Goal: Task Accomplishment & Management: Manage account settings

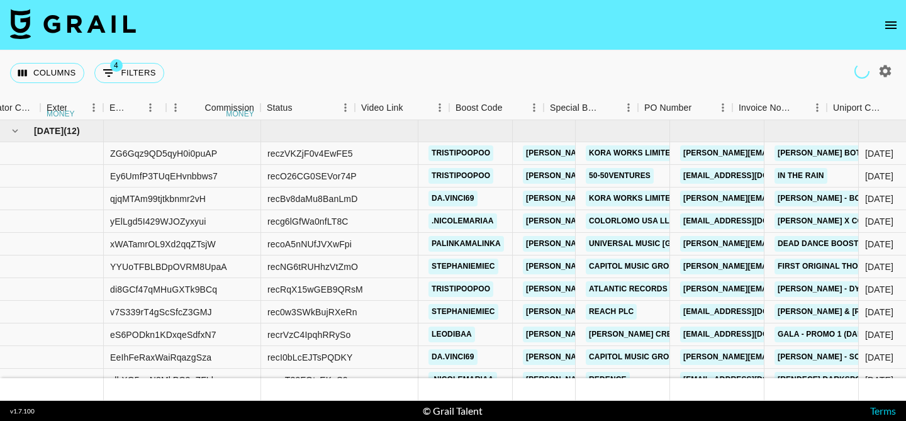
scroll to position [35, 1321]
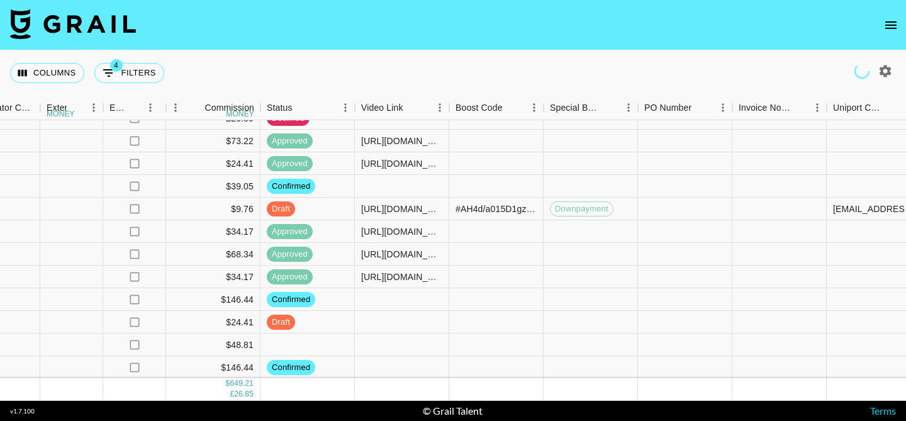
click at [880, 23] on button "open drawer" at bounding box center [890, 25] width 25 height 25
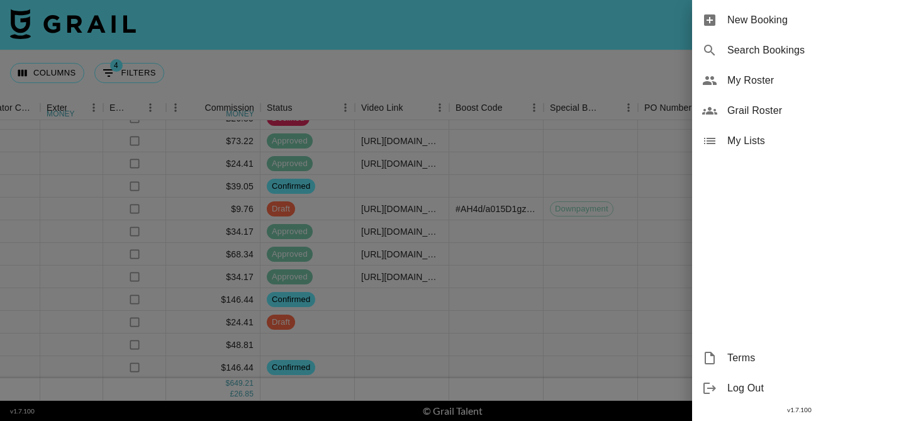
click at [740, 74] on span "My Roster" at bounding box center [811, 80] width 169 height 15
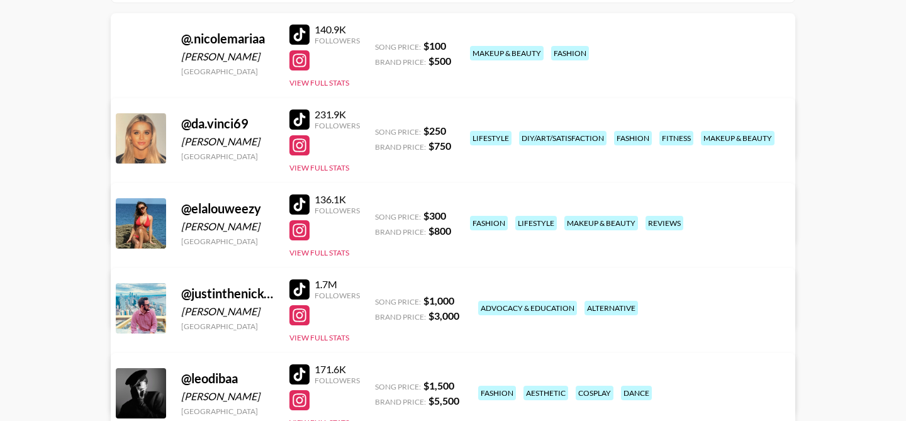
scroll to position [150, 0]
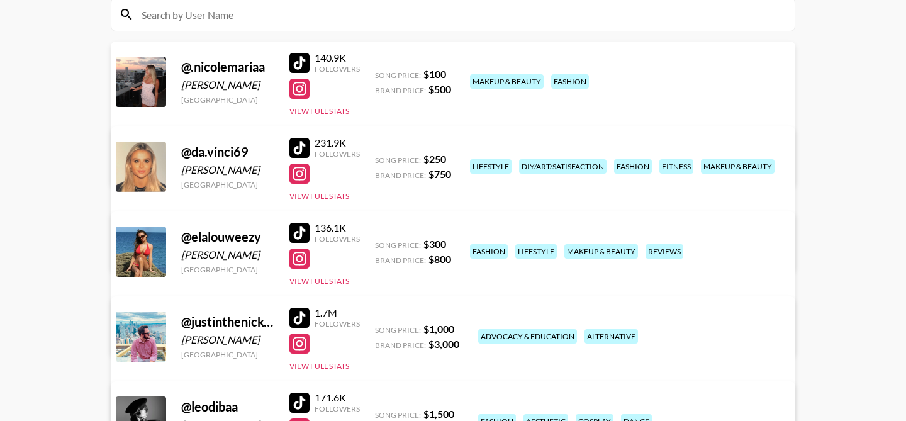
click at [332, 359] on div "1.7M Followers View Full Stats" at bounding box center [324, 336] width 70 height 70
click at [334, 369] on button "View Full Stats" at bounding box center [319, 365] width 60 height 9
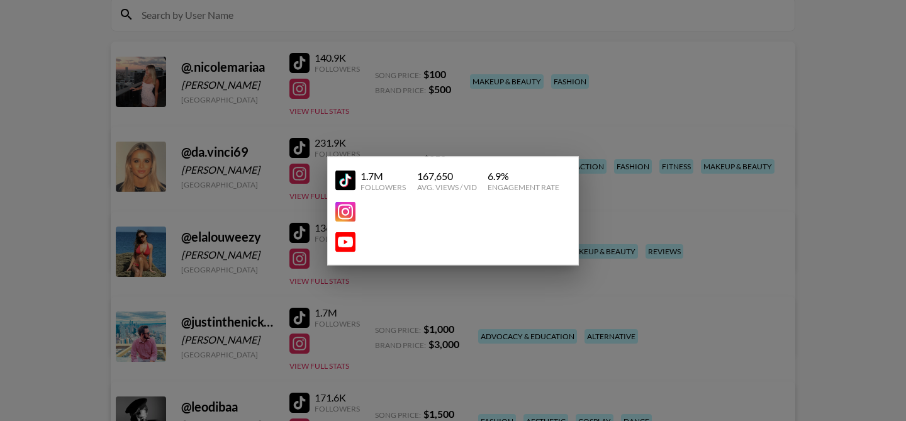
click at [328, 315] on div at bounding box center [453, 210] width 906 height 421
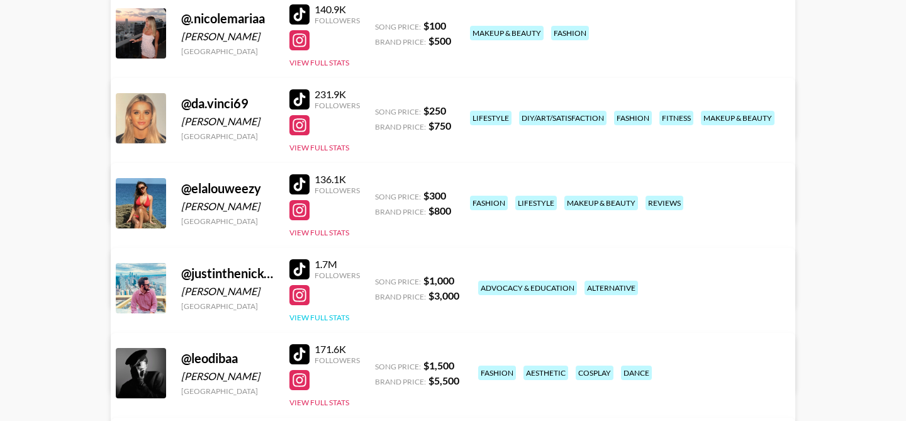
scroll to position [199, 0]
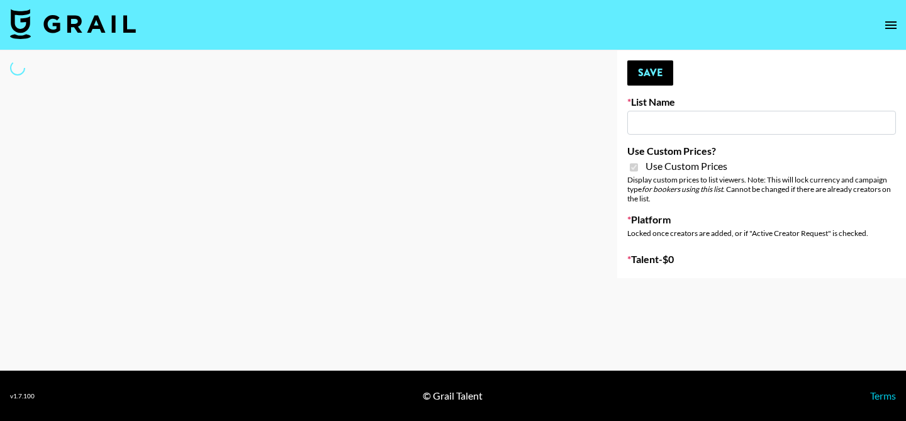
type input "Flimeal + Liveling"
checkbox input "true"
select select "Brand"
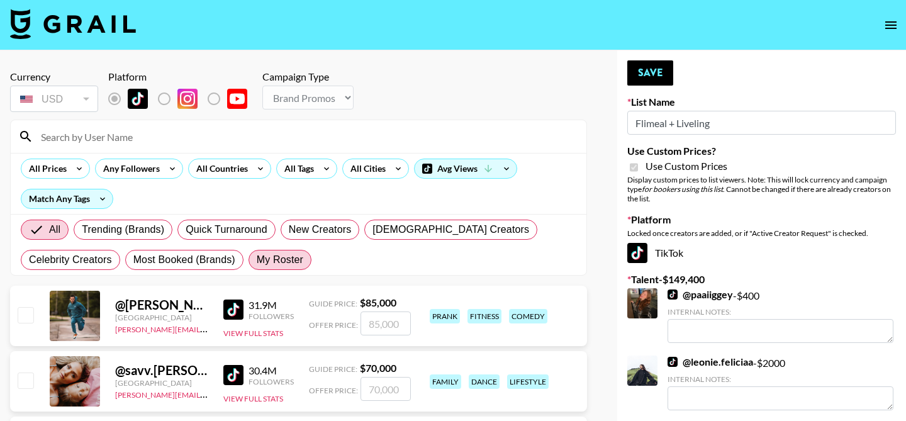
click at [266, 259] on span "My Roster" at bounding box center [280, 259] width 47 height 15
click at [257, 260] on input "My Roster" at bounding box center [257, 260] width 0 height 0
radio input "true"
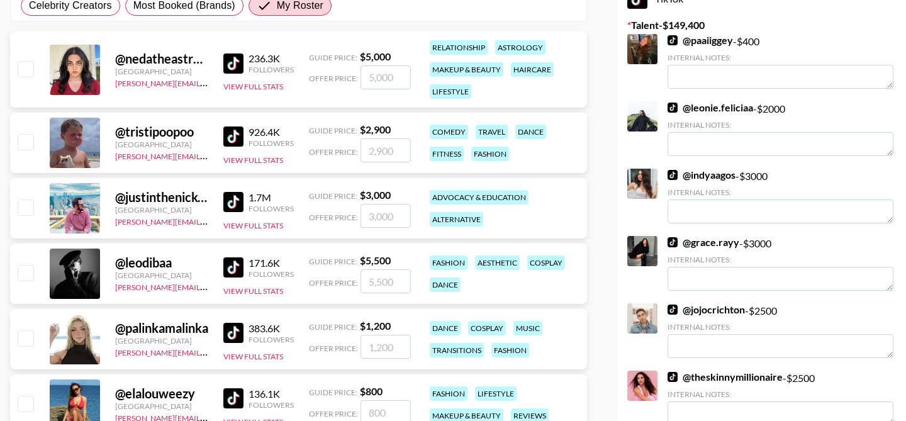
scroll to position [259, 0]
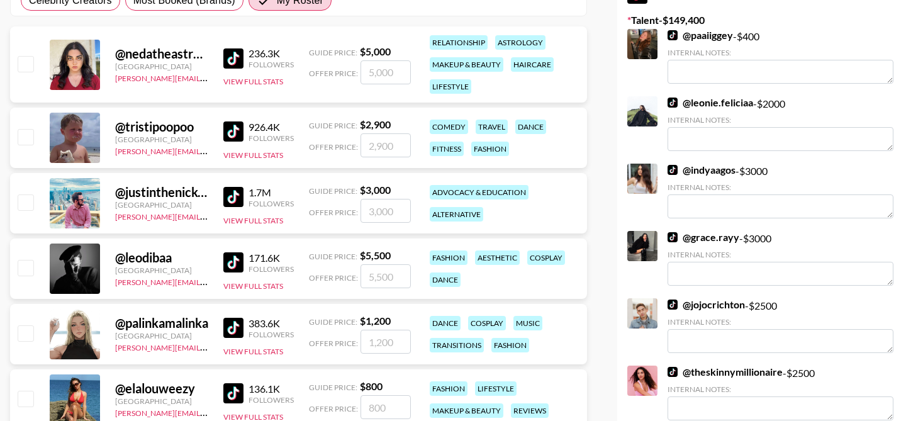
click at [26, 138] on input "checkbox" at bounding box center [25, 136] width 15 height 15
checkbox input "true"
drag, startPoint x: 398, startPoint y: 151, endPoint x: 374, endPoint y: 148, distance: 24.7
click at [374, 148] on input "2900" at bounding box center [385, 145] width 50 height 24
click at [401, 148] on input "2900" at bounding box center [385, 145] width 50 height 24
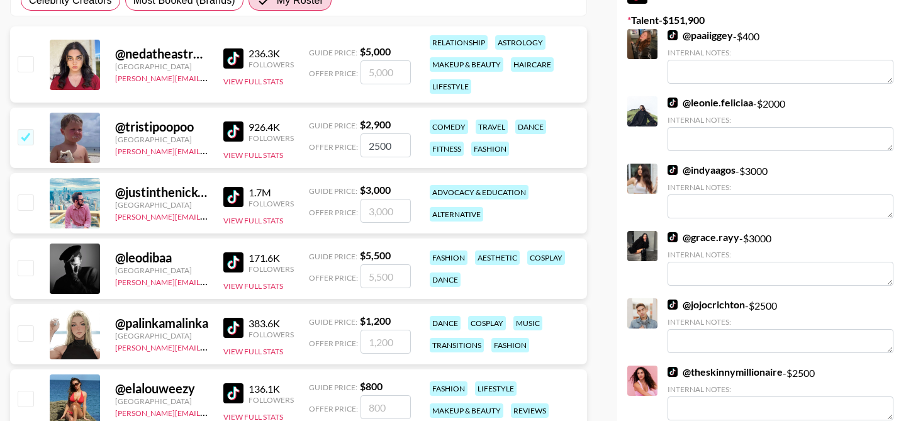
type input "2500"
click at [311, 161] on div "@ tristipoopoo United States brianna.gorski@grail-talent.com 926.4K Followers V…" at bounding box center [298, 138] width 577 height 60
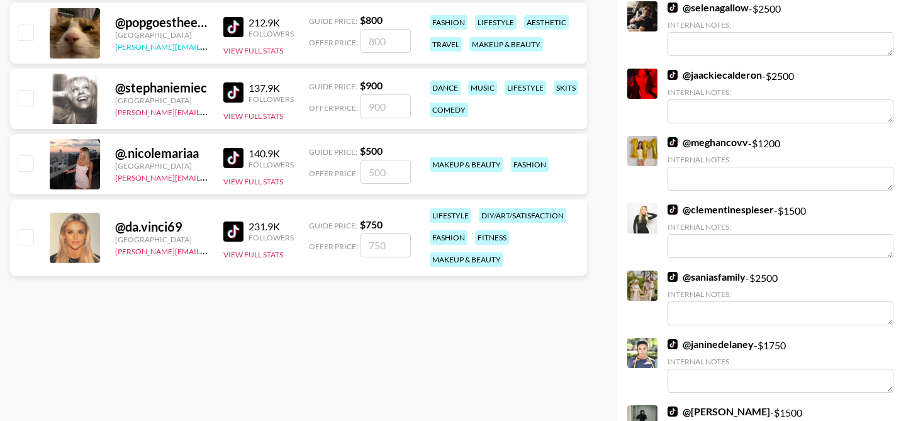
scroll to position [696, 0]
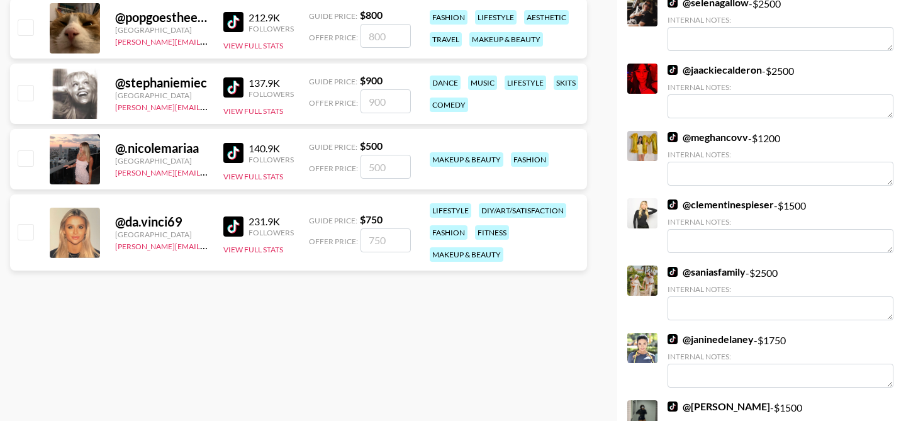
click at [27, 226] on input "checkbox" at bounding box center [25, 231] width 15 height 15
checkbox input "true"
type input "750"
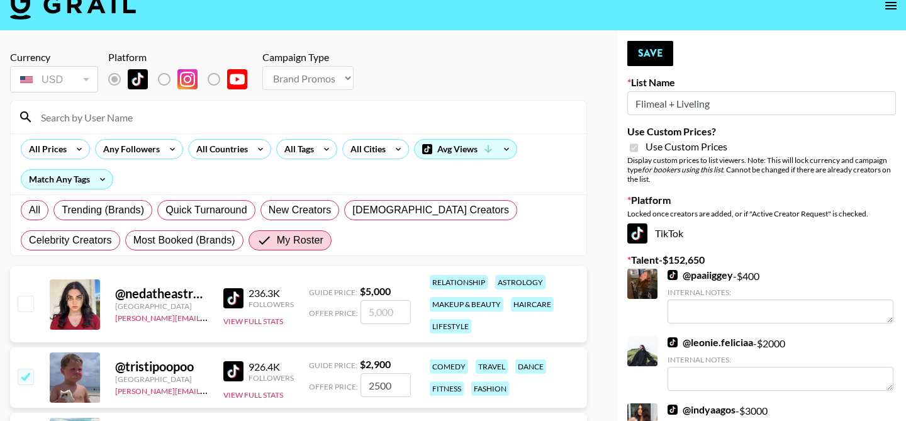
scroll to position [0, 0]
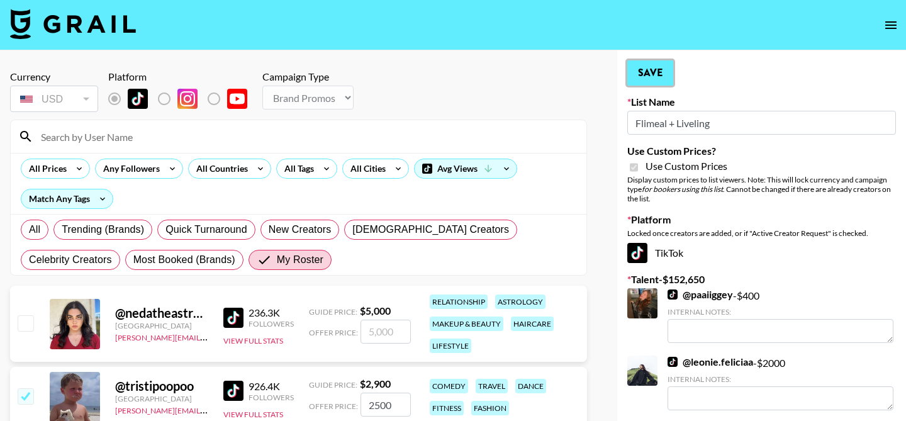
click at [658, 69] on button "Save" at bounding box center [650, 72] width 46 height 25
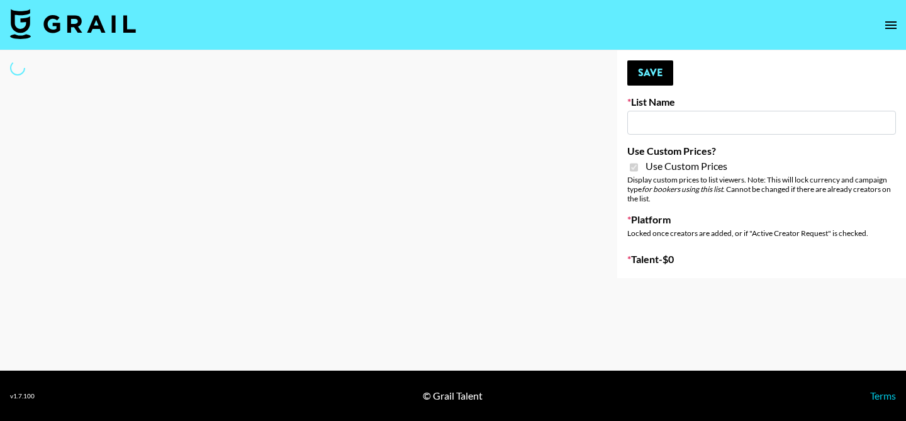
type input "Peppermayo"
checkbox input "true"
select select "Brand"
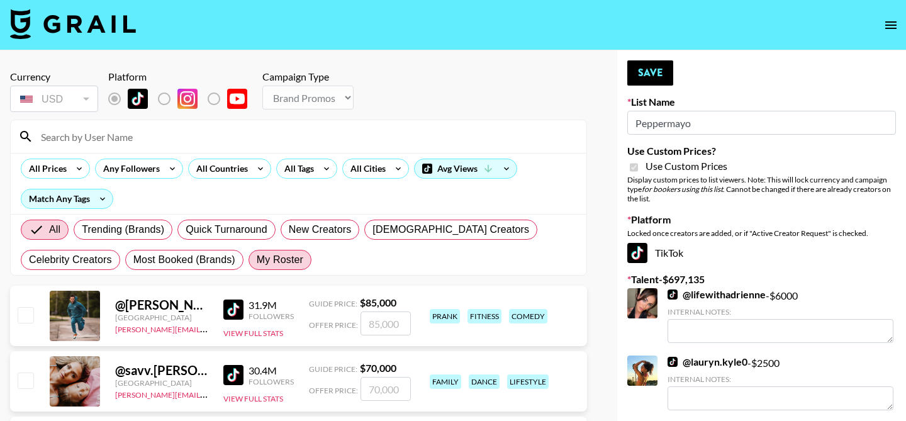
click at [281, 258] on span "My Roster" at bounding box center [280, 259] width 47 height 15
click at [257, 260] on input "My Roster" at bounding box center [257, 260] width 0 height 0
radio input "true"
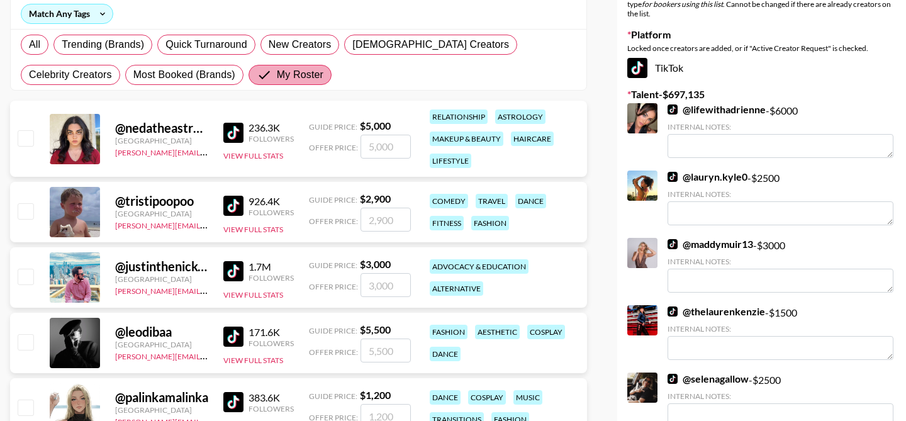
scroll to position [191, 0]
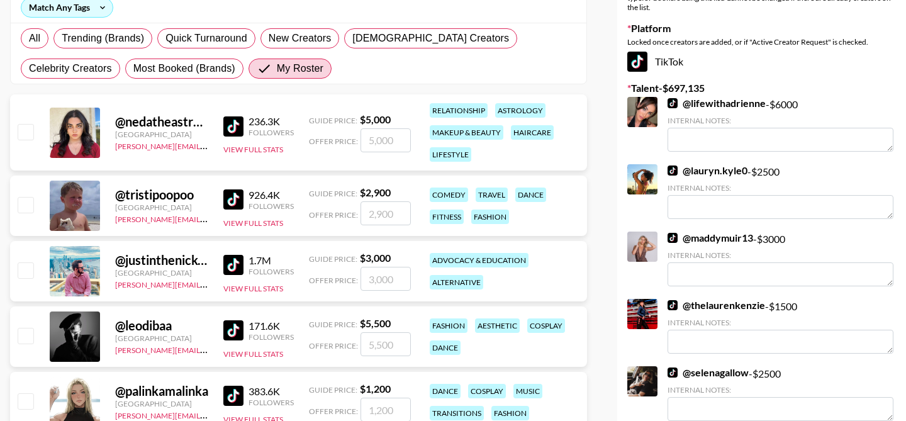
click at [27, 130] on input "checkbox" at bounding box center [25, 131] width 15 height 15
checkbox input "true"
type input "5000"
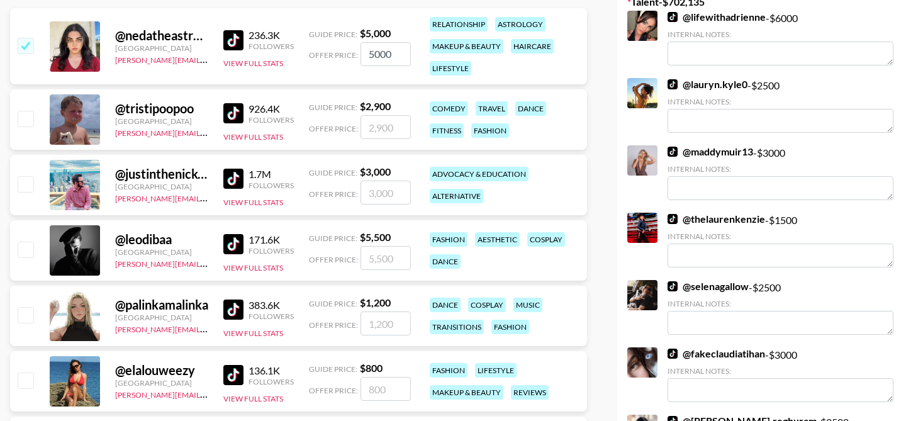
scroll to position [278, 0]
click at [25, 315] on input "checkbox" at bounding box center [25, 313] width 15 height 15
checkbox input "true"
type input "1200"
click at [25, 315] on input "checkbox" at bounding box center [25, 313] width 15 height 15
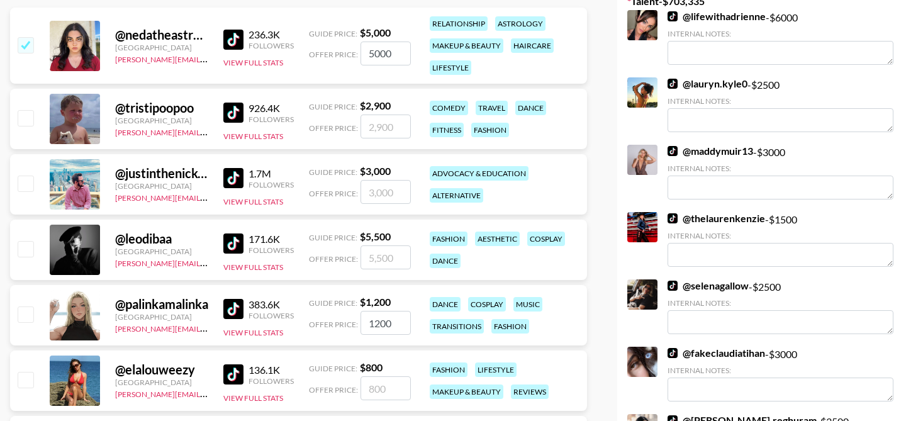
checkbox input "false"
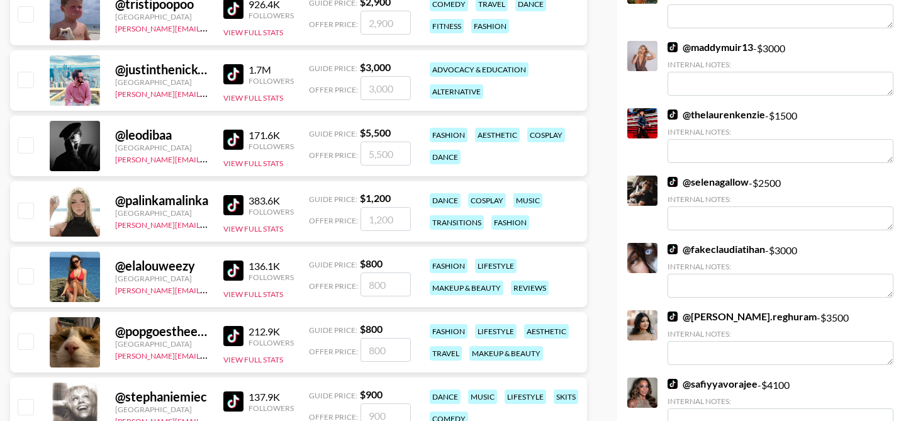
scroll to position [408, 0]
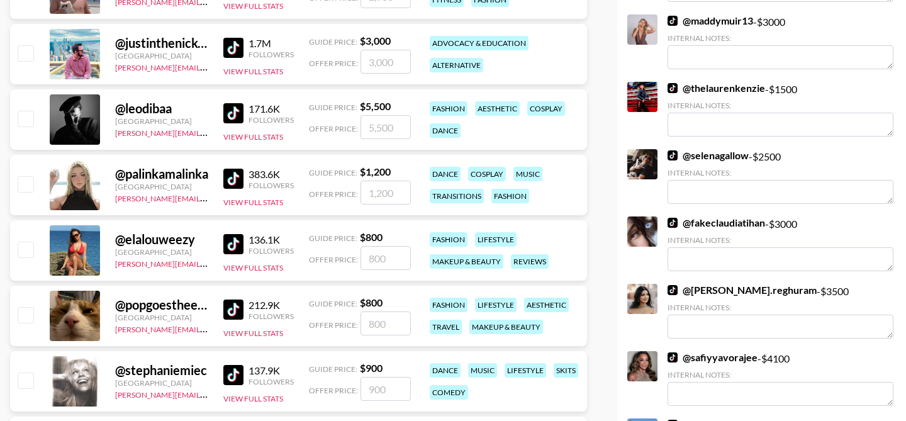
click at [28, 316] on input "checkbox" at bounding box center [25, 314] width 15 height 15
checkbox input "true"
type input "800"
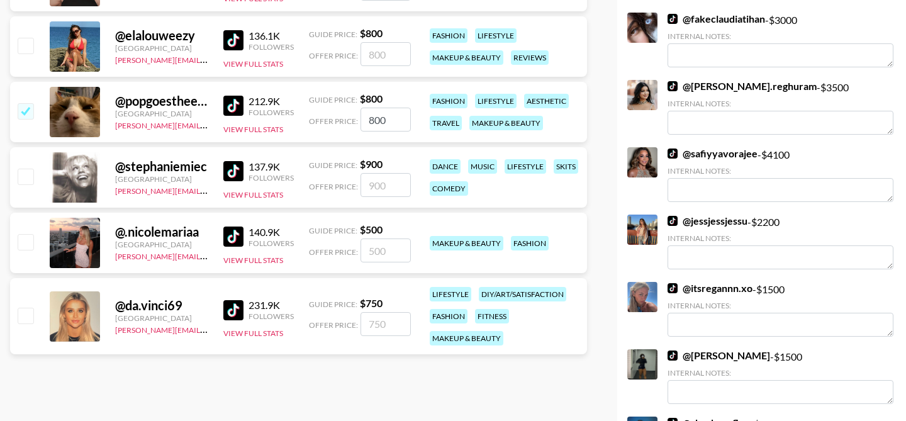
scroll to position [614, 0]
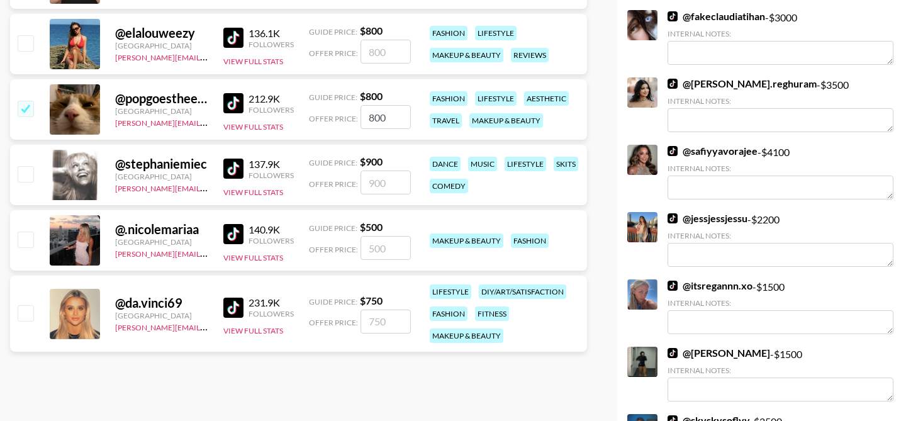
click at [24, 43] on input "checkbox" at bounding box center [25, 42] width 15 height 15
checkbox input "true"
type input "800"
click at [23, 171] on input "checkbox" at bounding box center [25, 173] width 15 height 15
checkbox input "true"
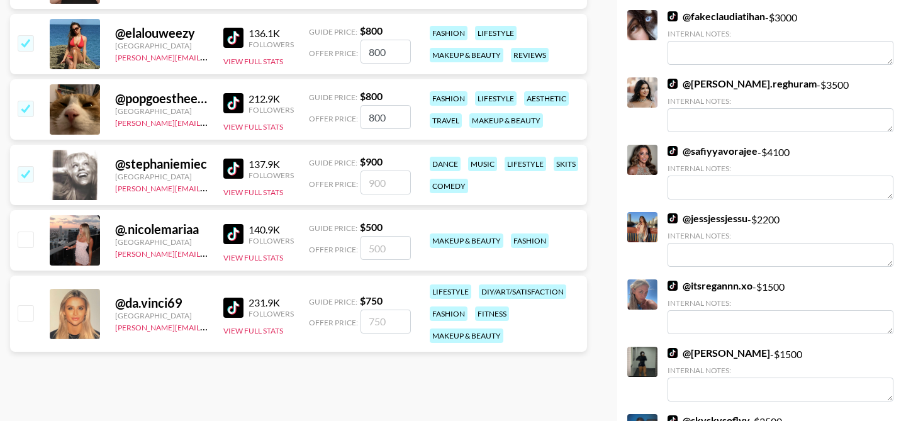
type input "900"
click at [26, 235] on input "checkbox" at bounding box center [25, 238] width 15 height 15
checkbox input "true"
type input "500"
click at [25, 311] on input "checkbox" at bounding box center [25, 312] width 15 height 15
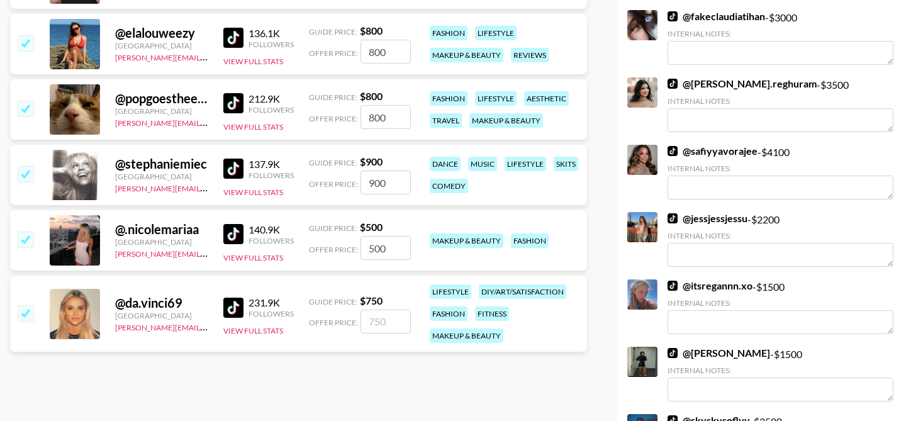
checkbox input "true"
type input "750"
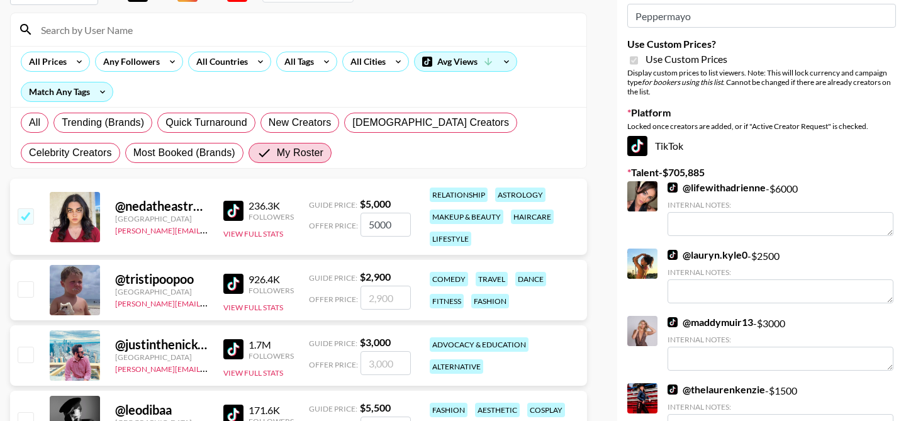
scroll to position [0, 0]
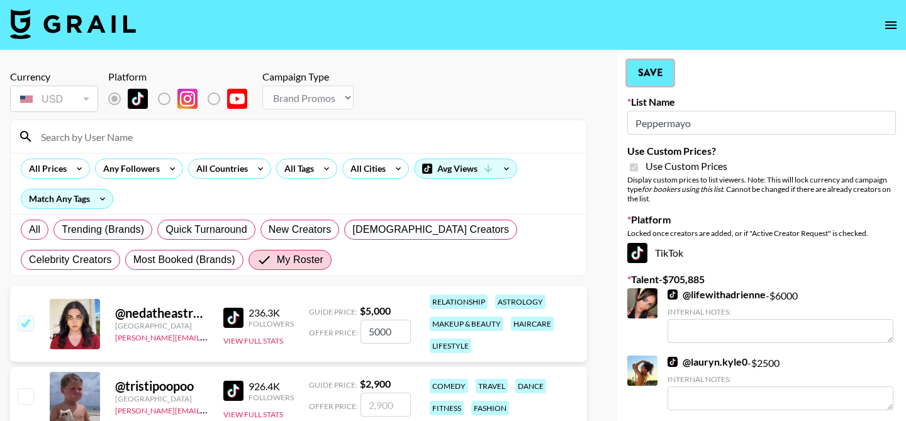
click at [638, 67] on button "Save" at bounding box center [650, 72] width 46 height 25
